Goal: Navigation & Orientation: Find specific page/section

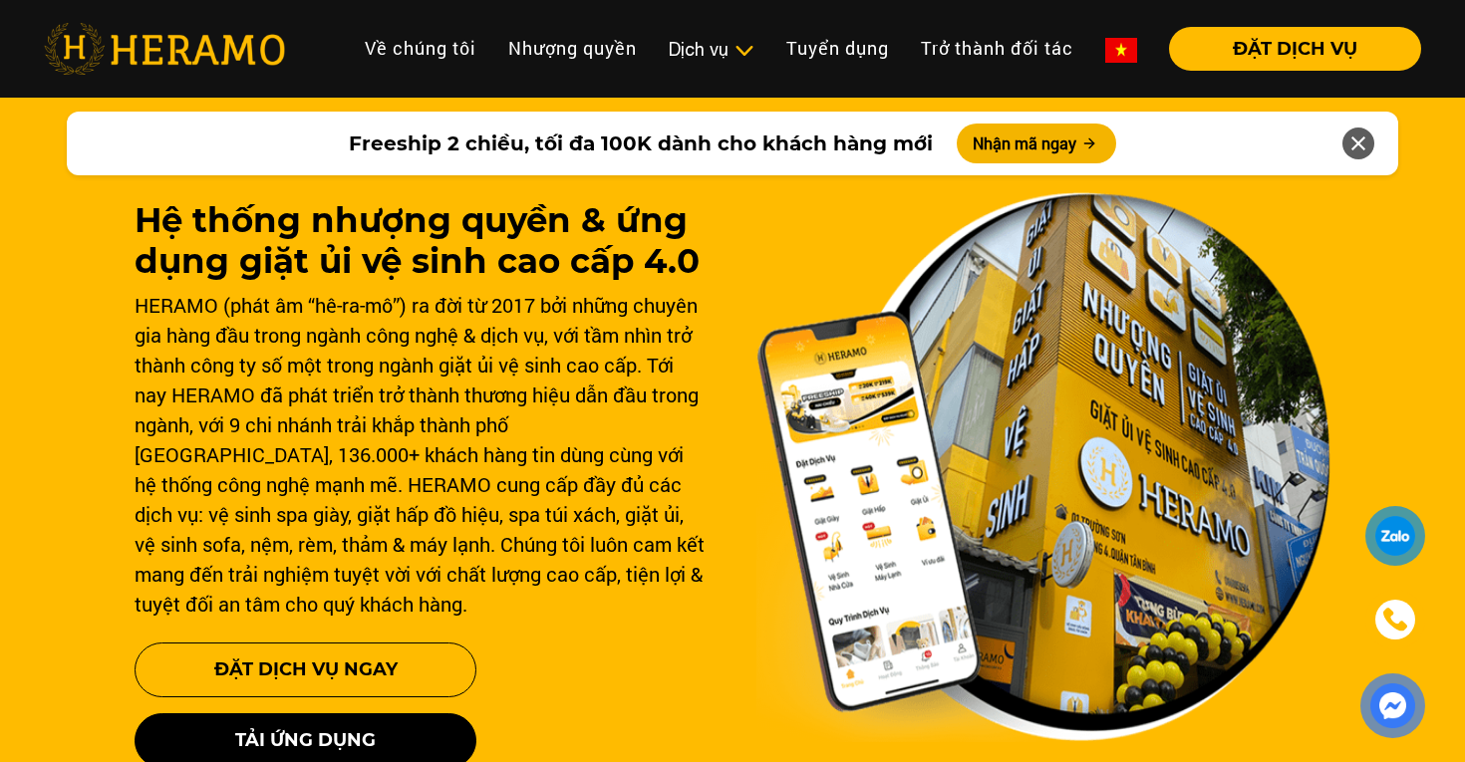
click at [522, 440] on div "HERAMO (phát âm “hê-ra-mô”) ra đời từ 2017 bởi những chuyên gia hàng đầu trong …" at bounding box center [422, 454] width 574 height 329
click at [609, 531] on div "HERAMO (phát âm “hê-ra-mô”) ra đời từ 2017 bởi những chuyên gia hàng đầu trong …" at bounding box center [422, 454] width 574 height 329
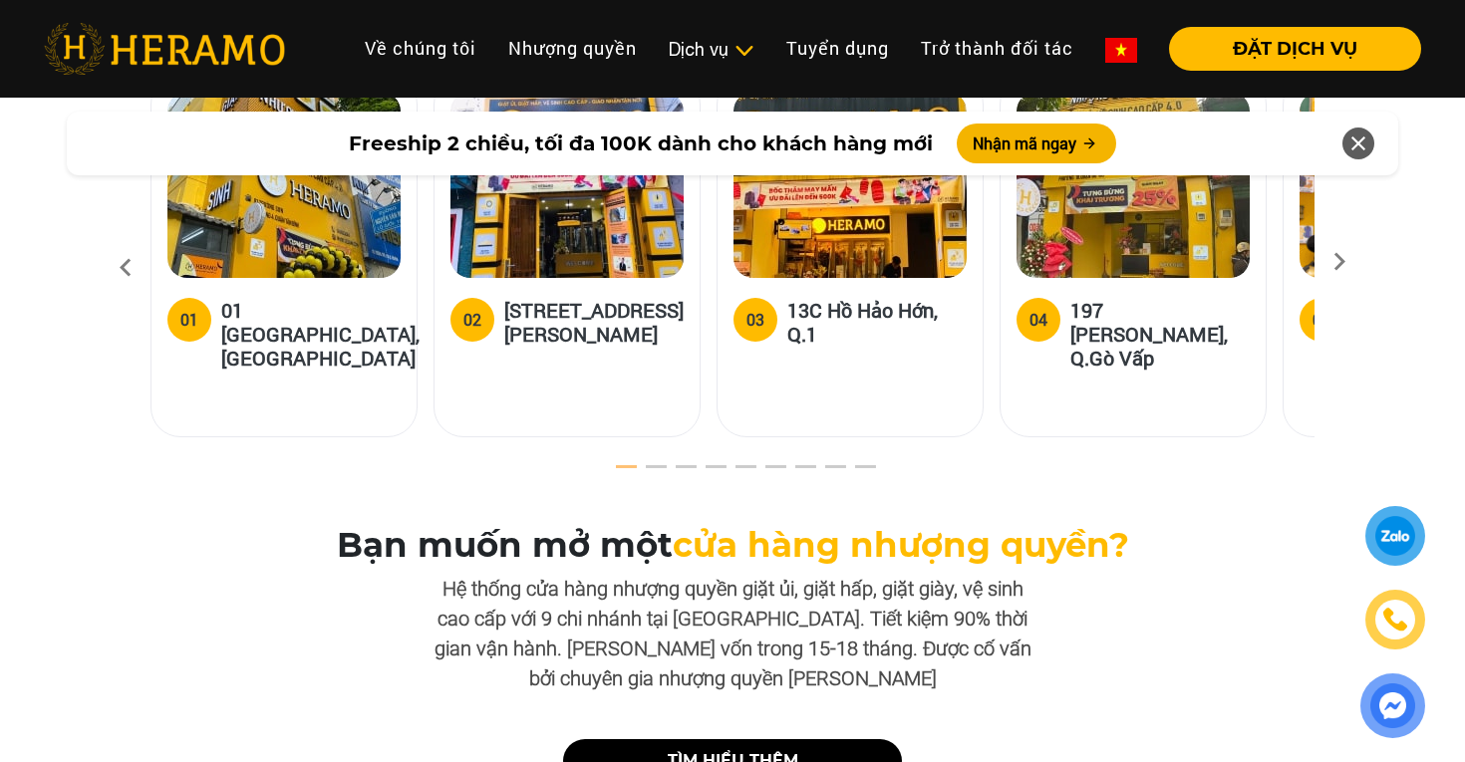
scroll to position [6110, 0]
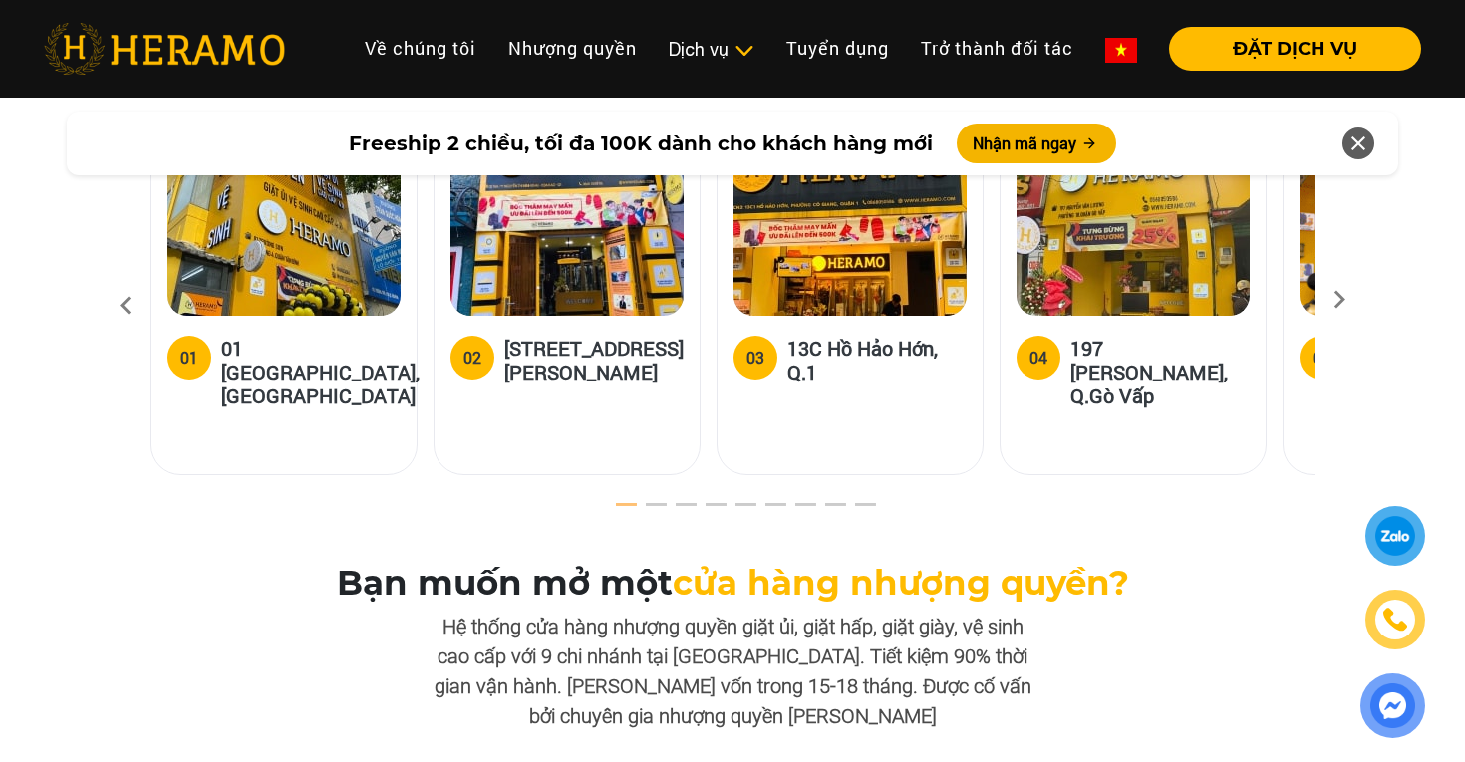
click at [563, 351] on h5 "18A/71 Nguyễn Thị Minh Khai, Q.1" at bounding box center [593, 360] width 179 height 48
click at [1183, 473] on div "04 197 Nguyễn Văn Lượng, Q.Gò Vấp" at bounding box center [1140, 306] width 283 height 387
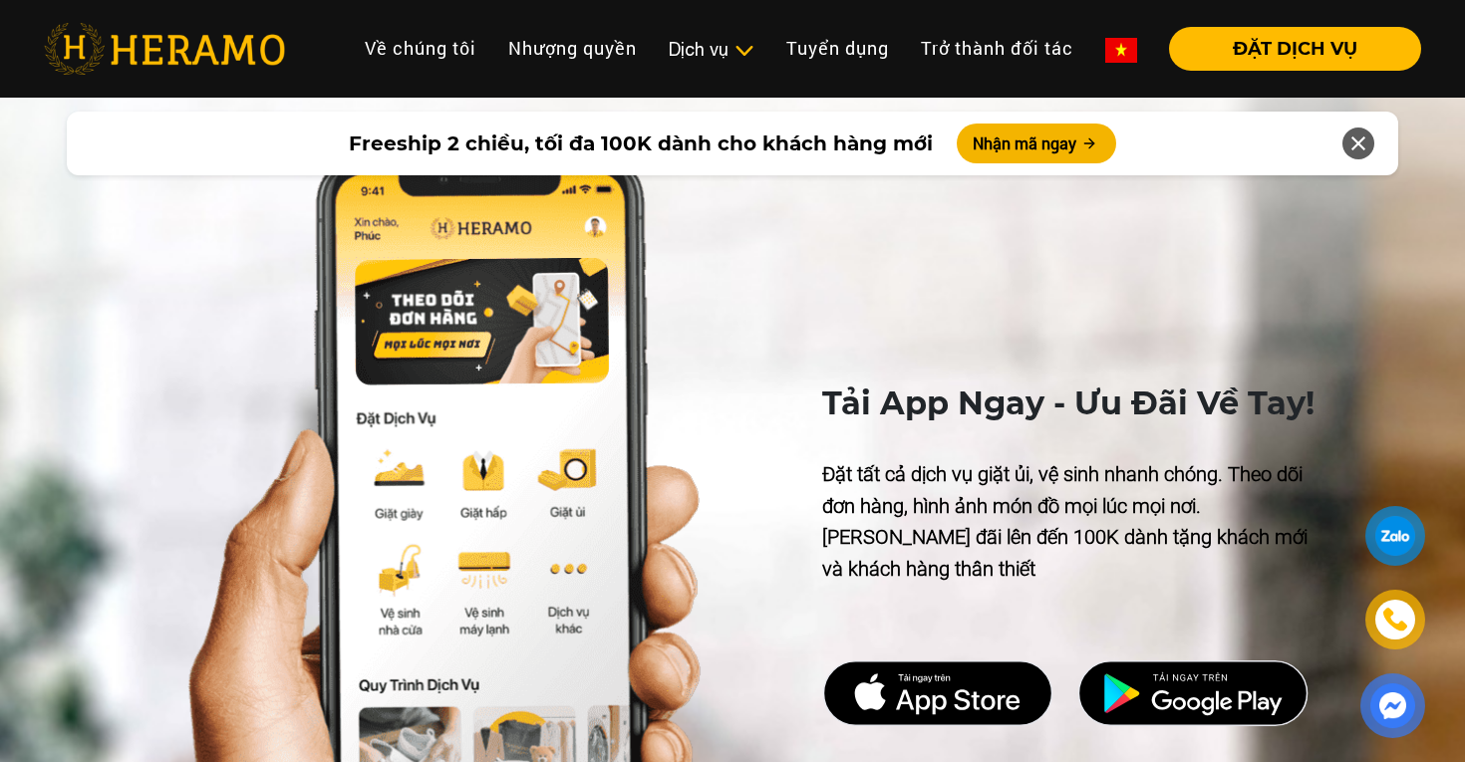
scroll to position [4668, 0]
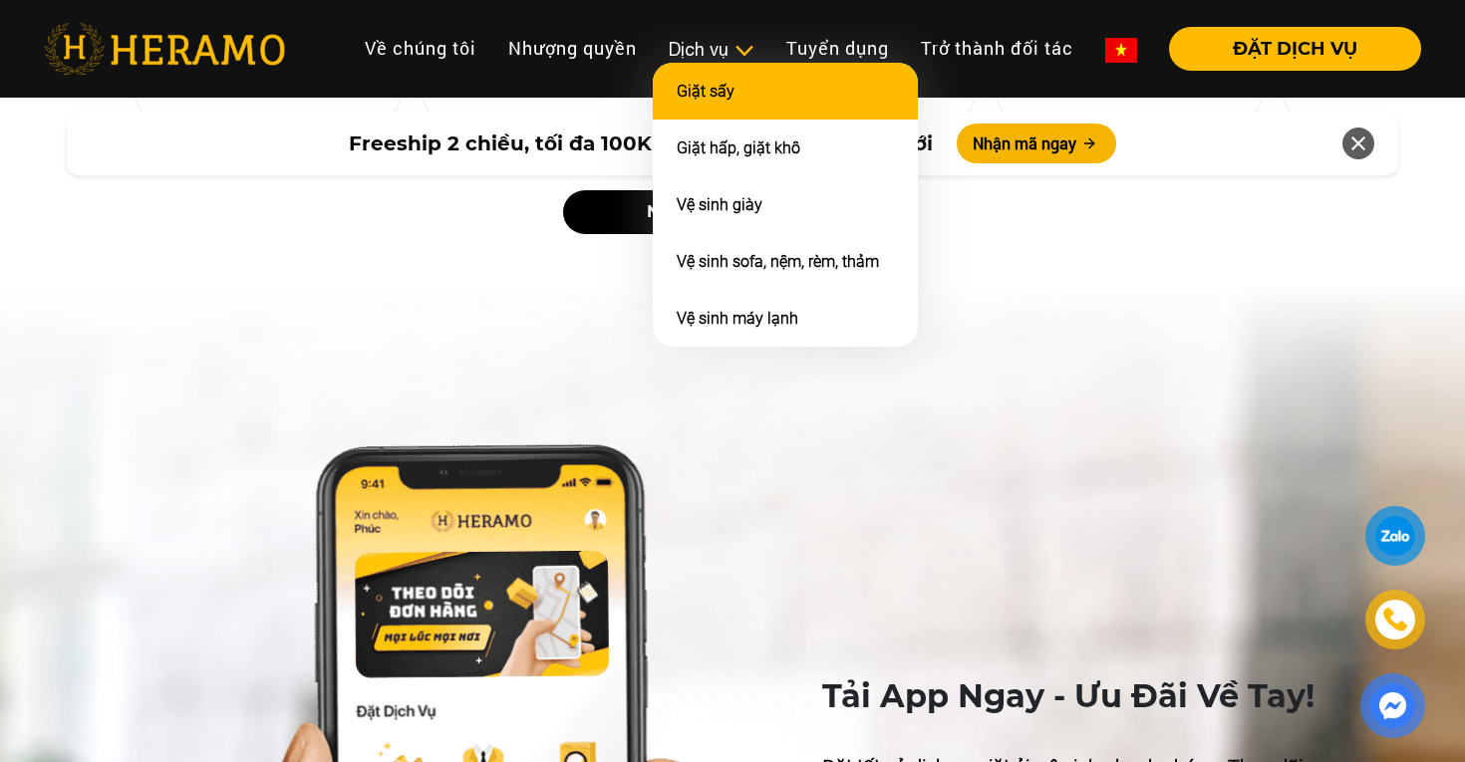
click at [702, 86] on link "Giặt sấy" at bounding box center [705, 91] width 58 height 19
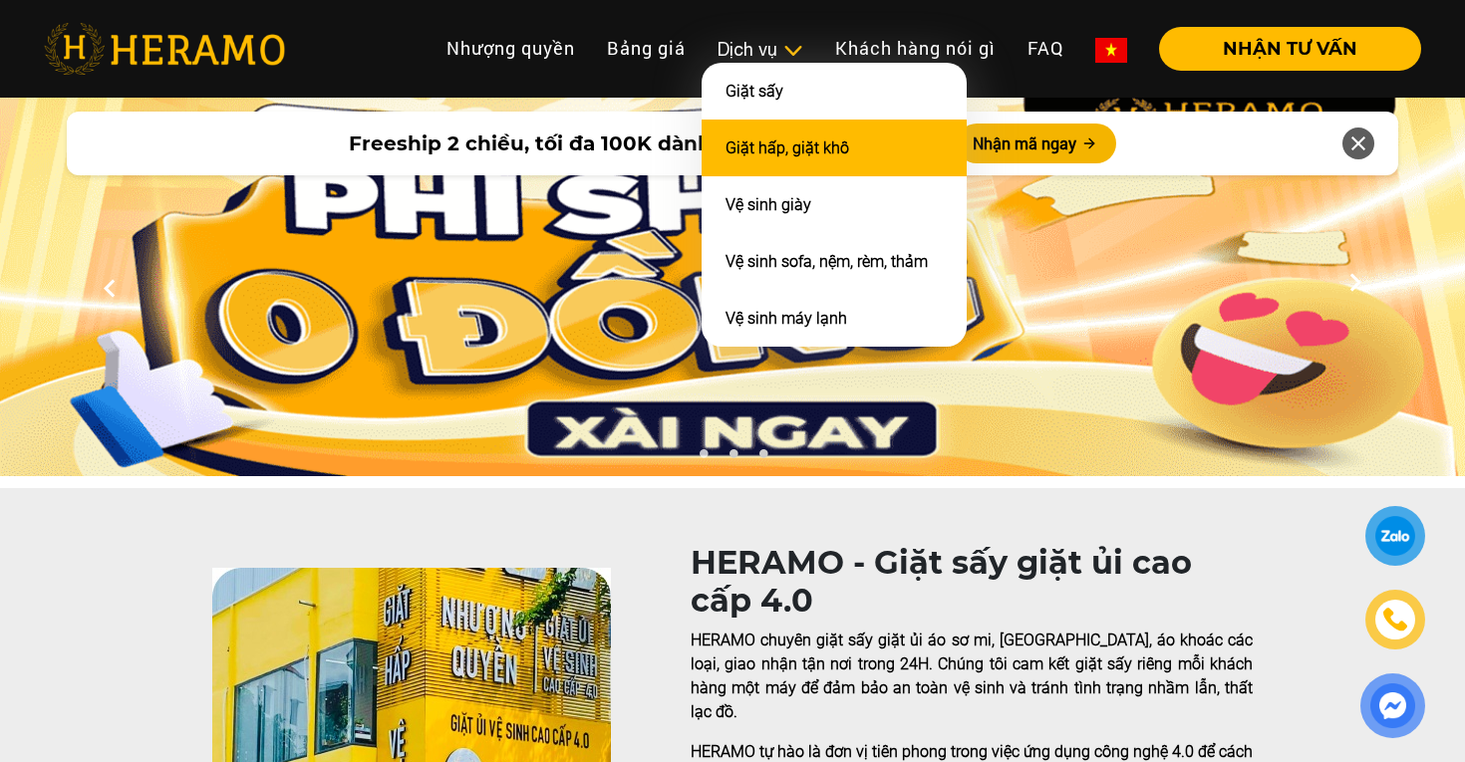
click at [777, 143] on link "Giặt hấp, giặt khô" at bounding box center [787, 147] width 124 height 19
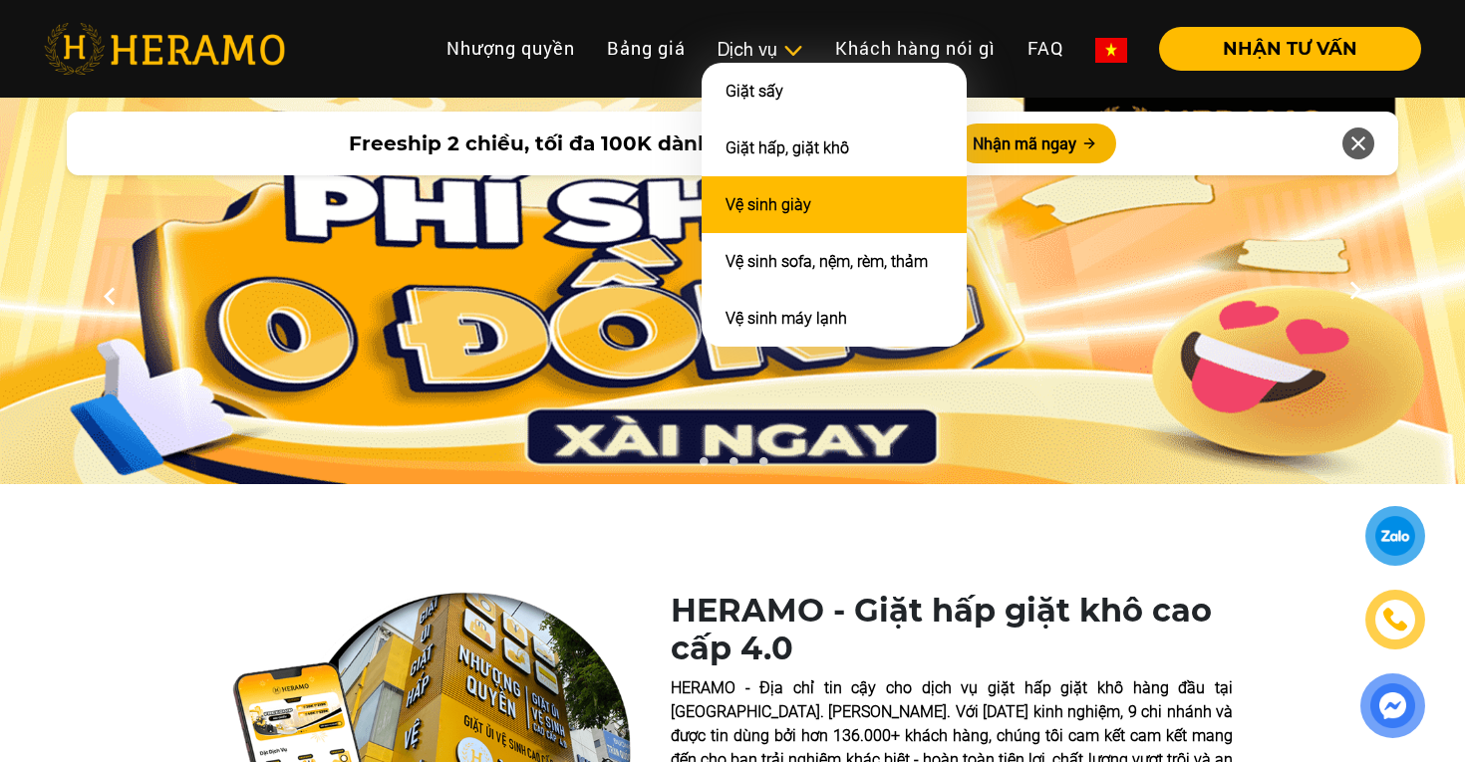
click at [760, 215] on li "Vệ sinh giày" at bounding box center [833, 204] width 265 height 57
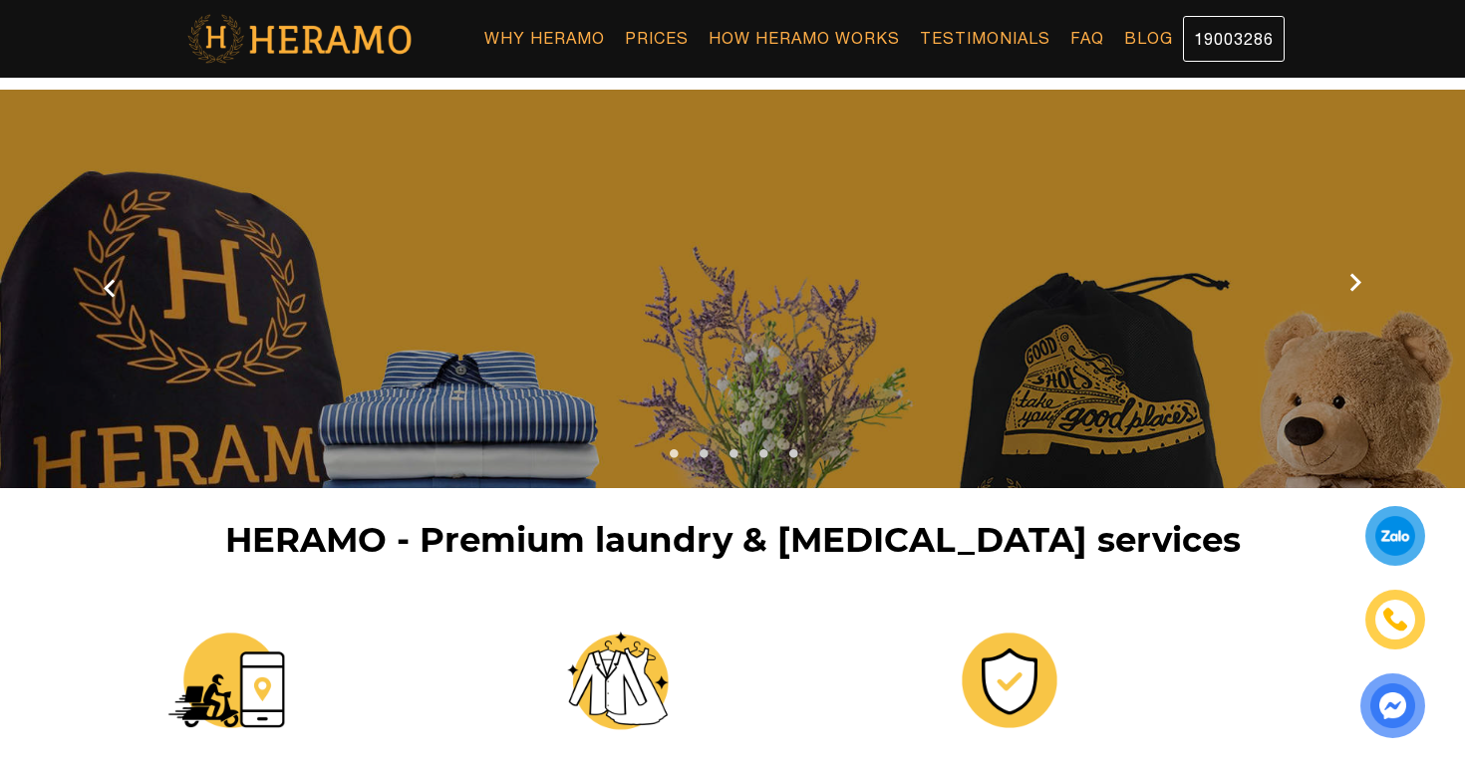
click at [1360, 284] on icon at bounding box center [1355, 289] width 36 height 13
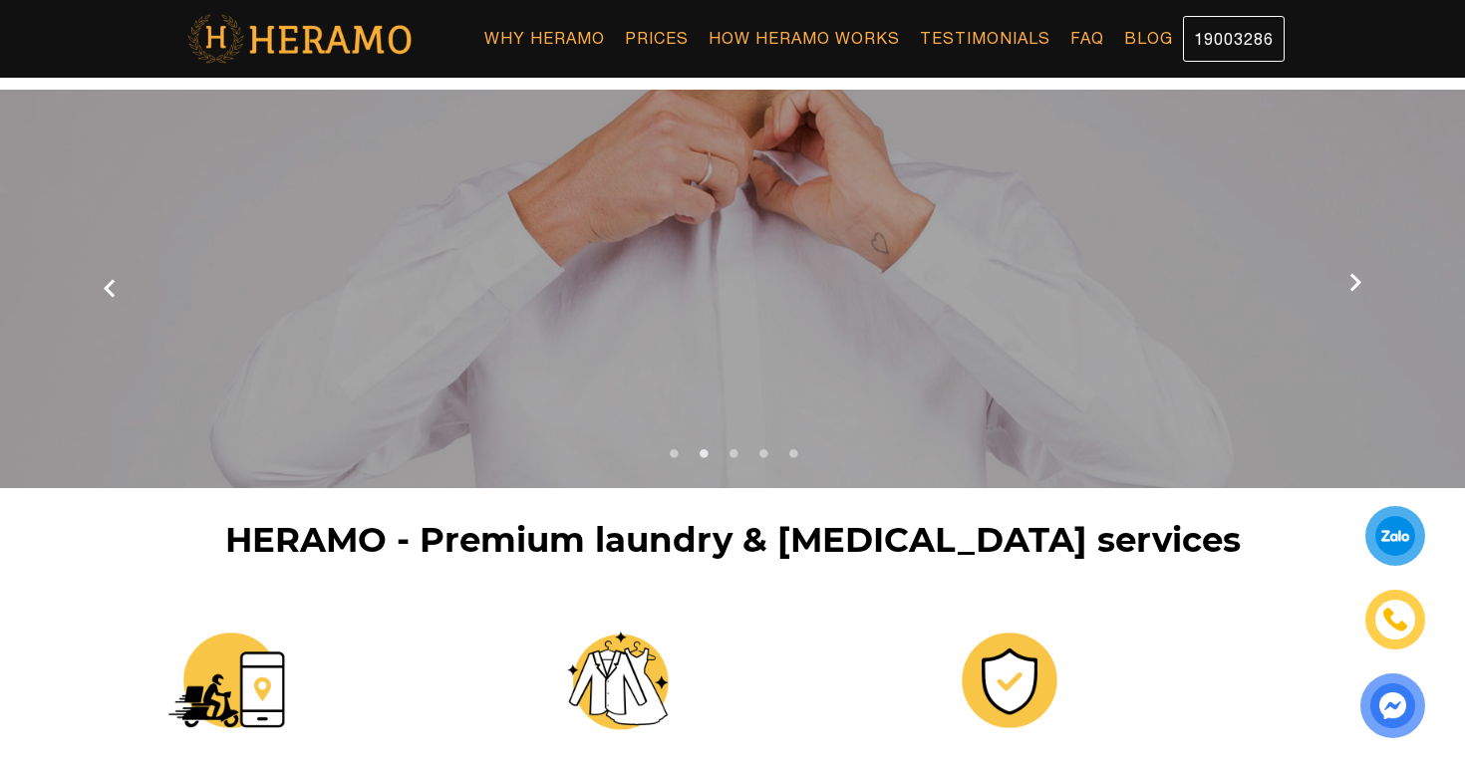
click at [1360, 284] on icon at bounding box center [1355, 289] width 36 height 13
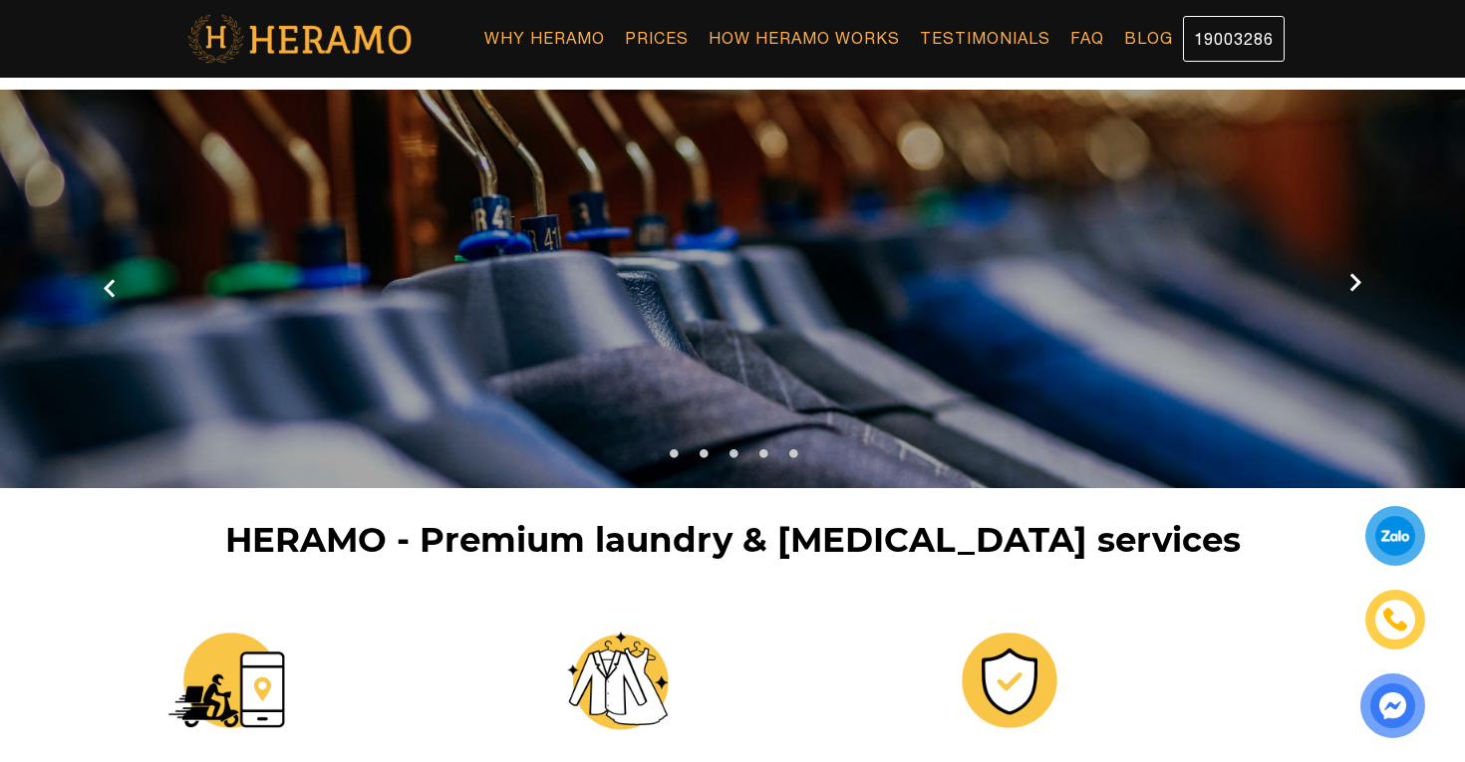
click at [1360, 284] on icon at bounding box center [1355, 289] width 36 height 13
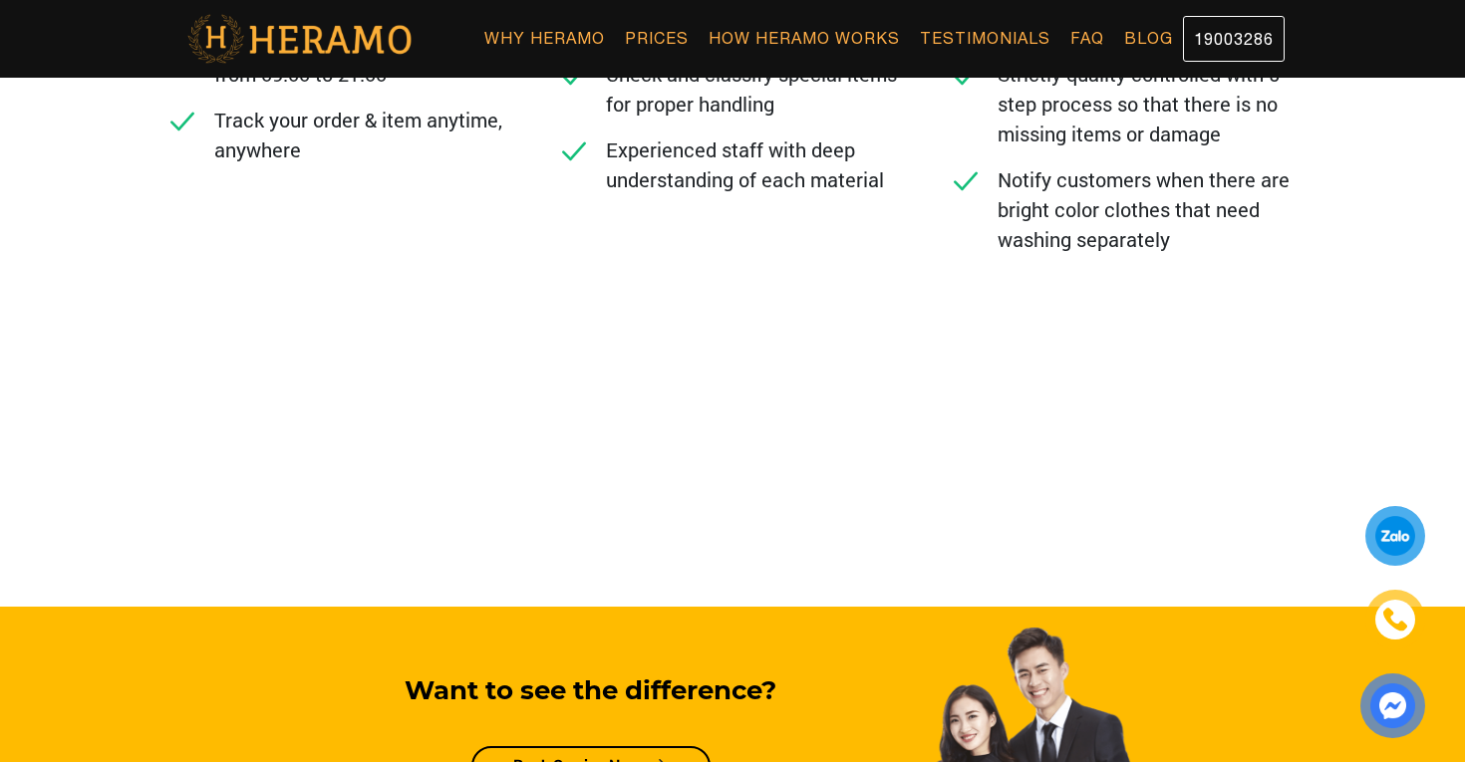
scroll to position [826, 0]
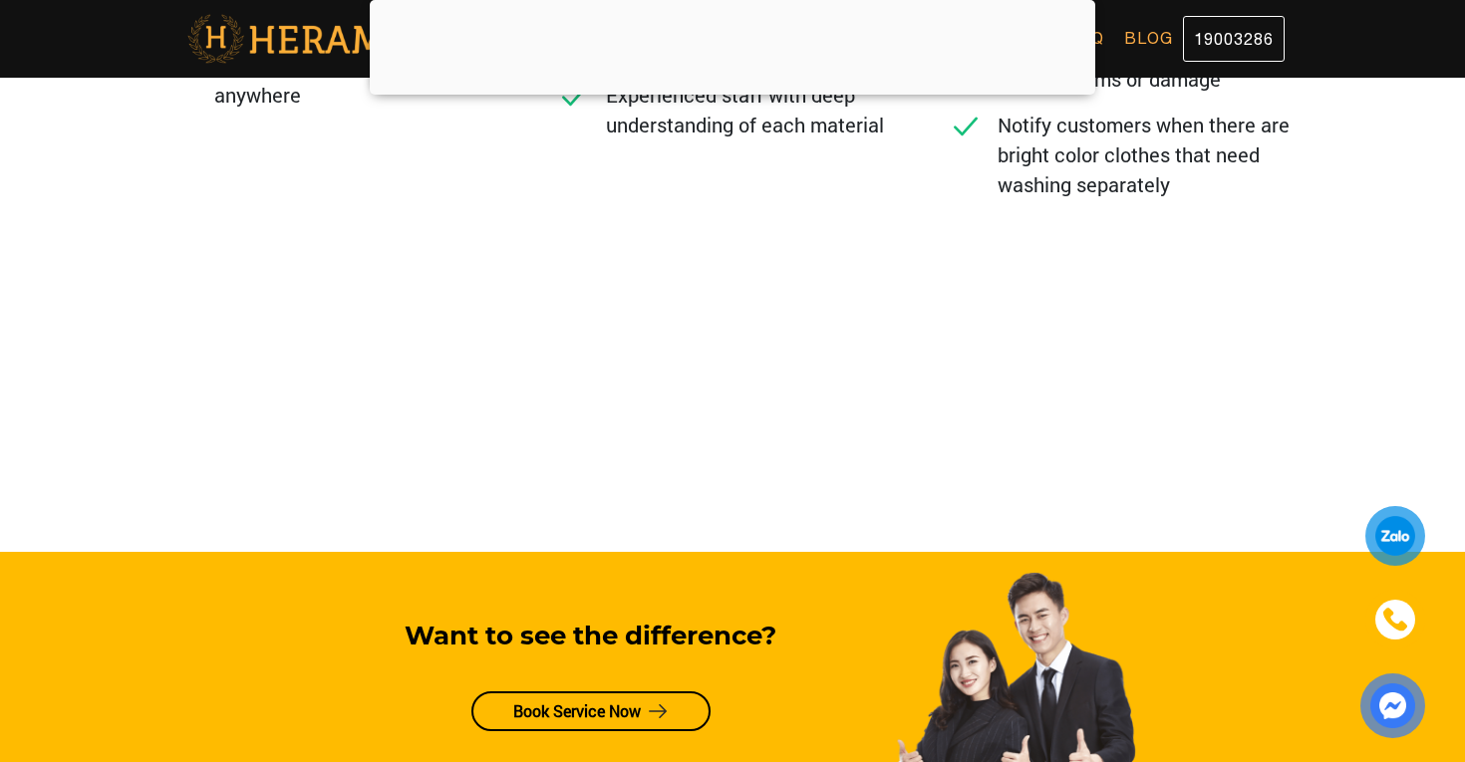
scroll to position [986, 0]
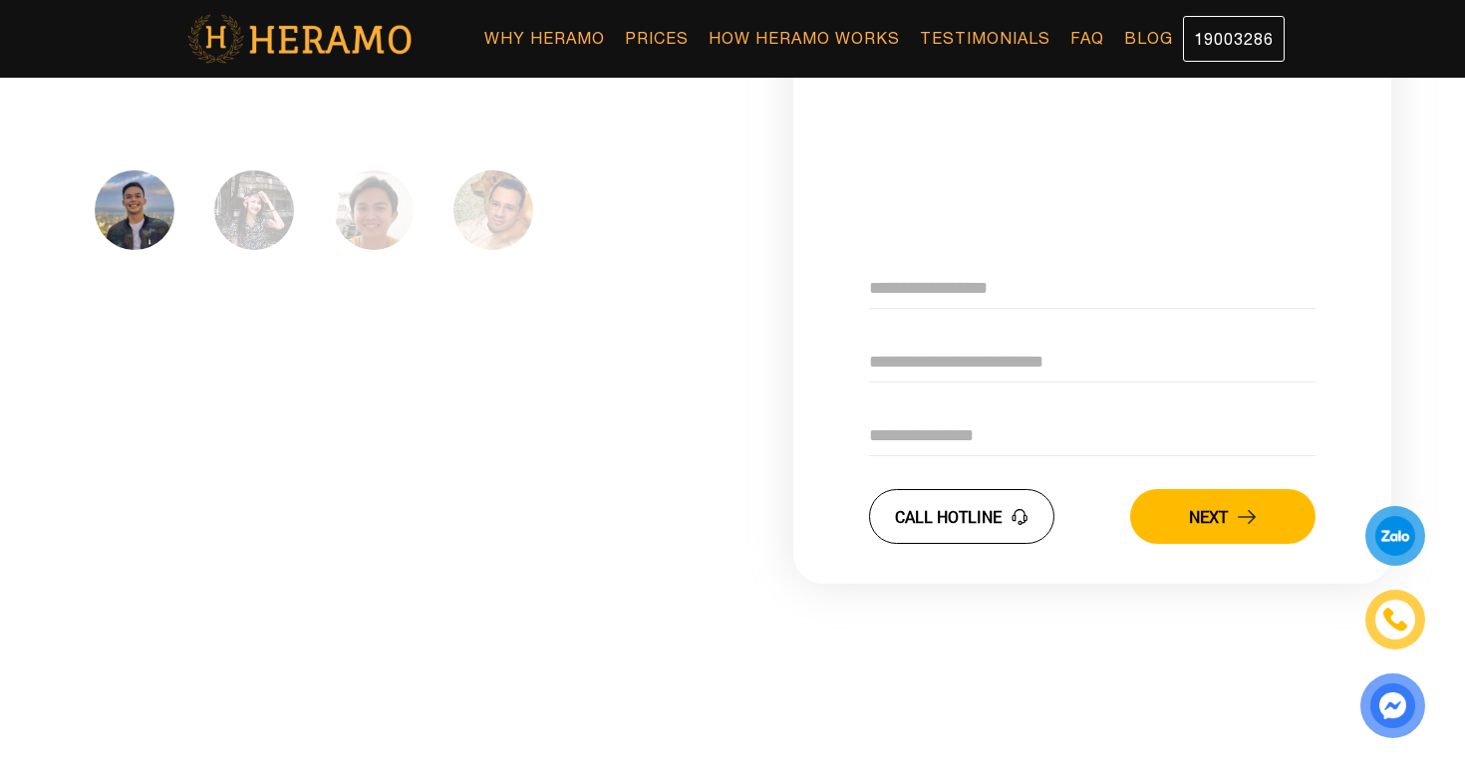
scroll to position [5612, 0]
